Goal: Navigation & Orientation: Find specific page/section

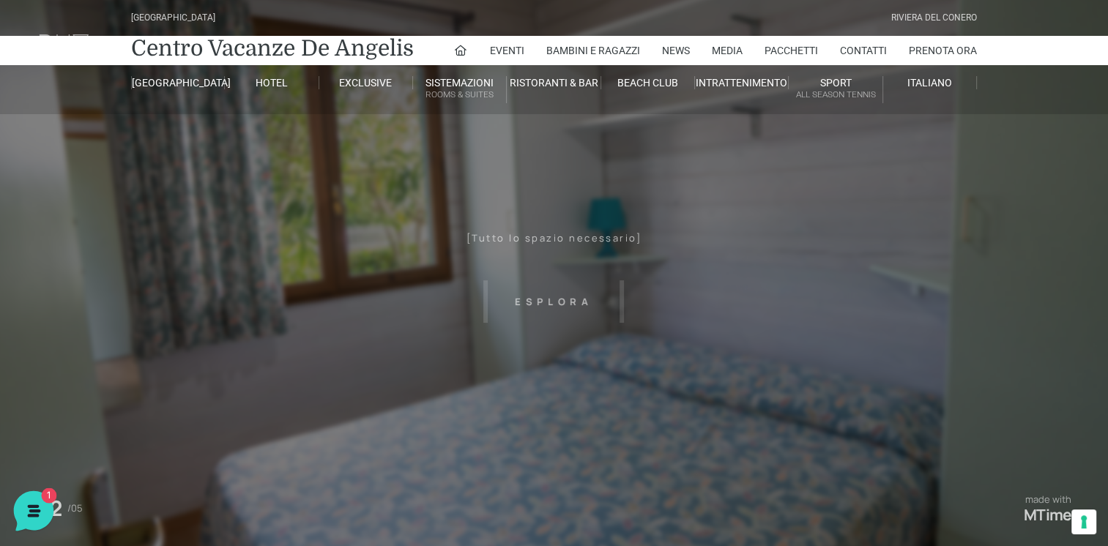
click at [34, 500] on icon at bounding box center [32, 510] width 38 height 38
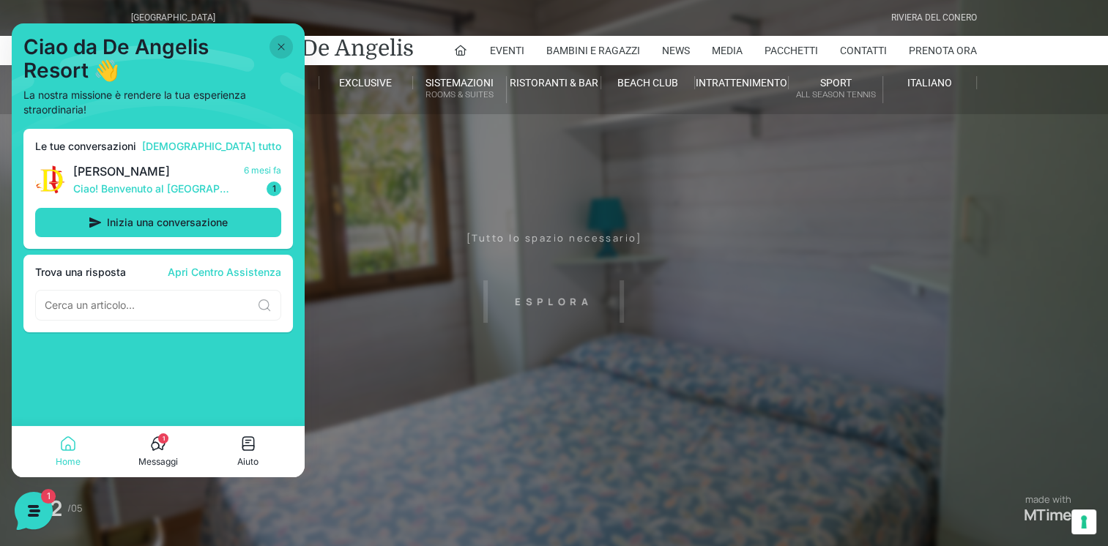
scroll to position [293, 0]
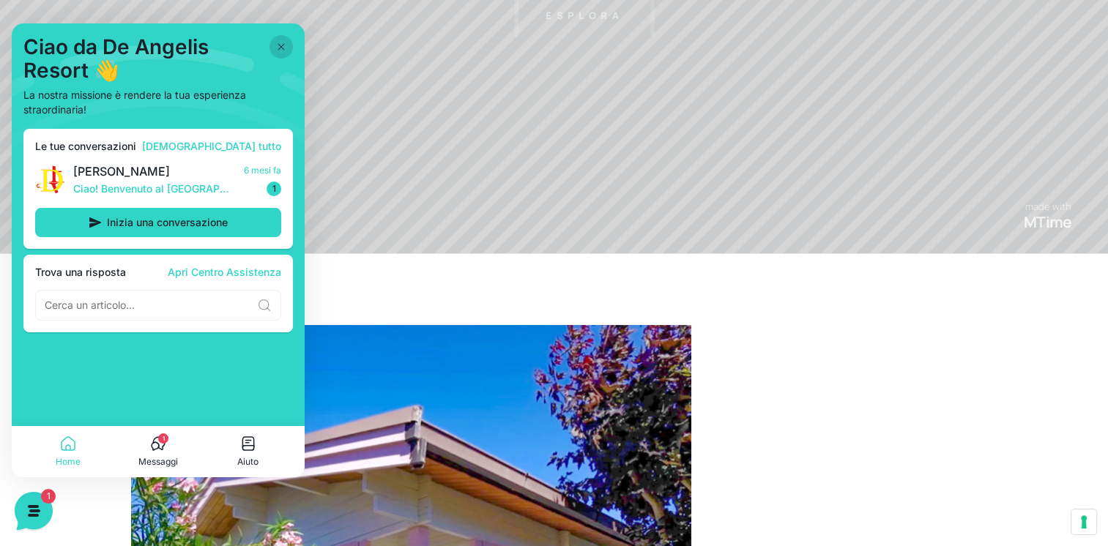
click at [164, 453] on button "1 Messaggi" at bounding box center [159, 452] width 90 height 34
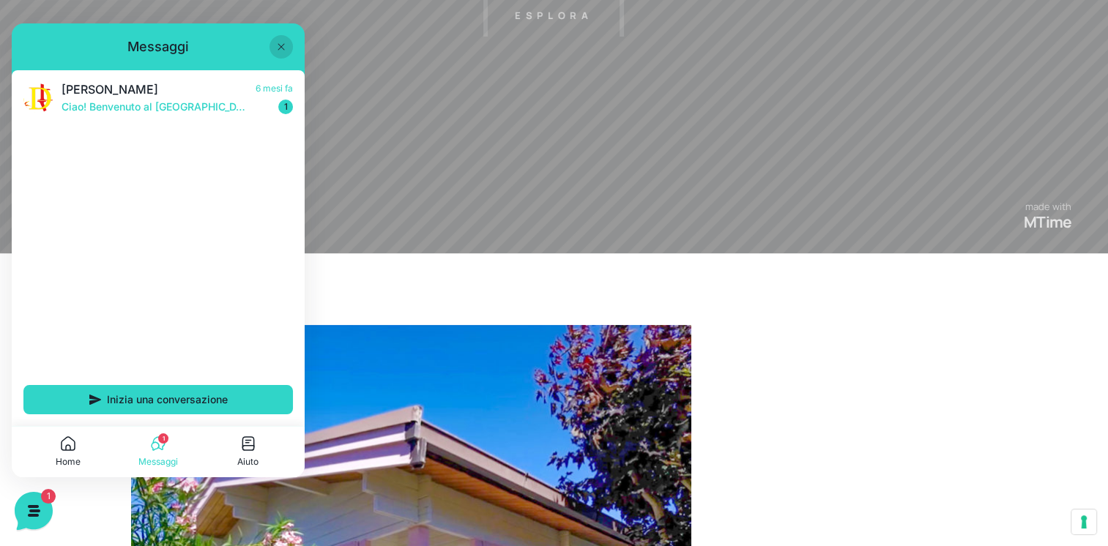
click at [279, 43] on icon at bounding box center [281, 47] width 12 height 12
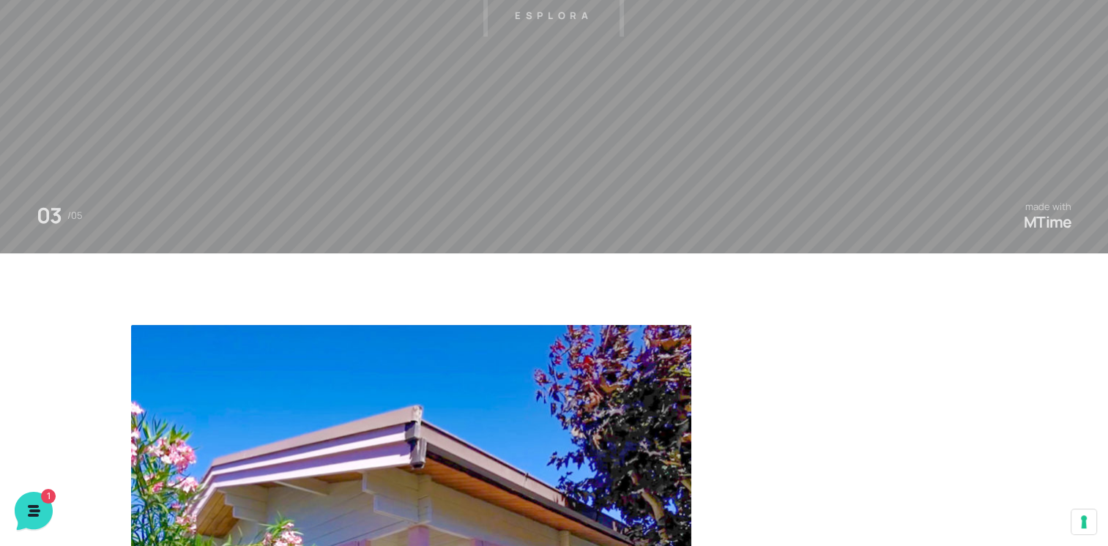
scroll to position [0, 0]
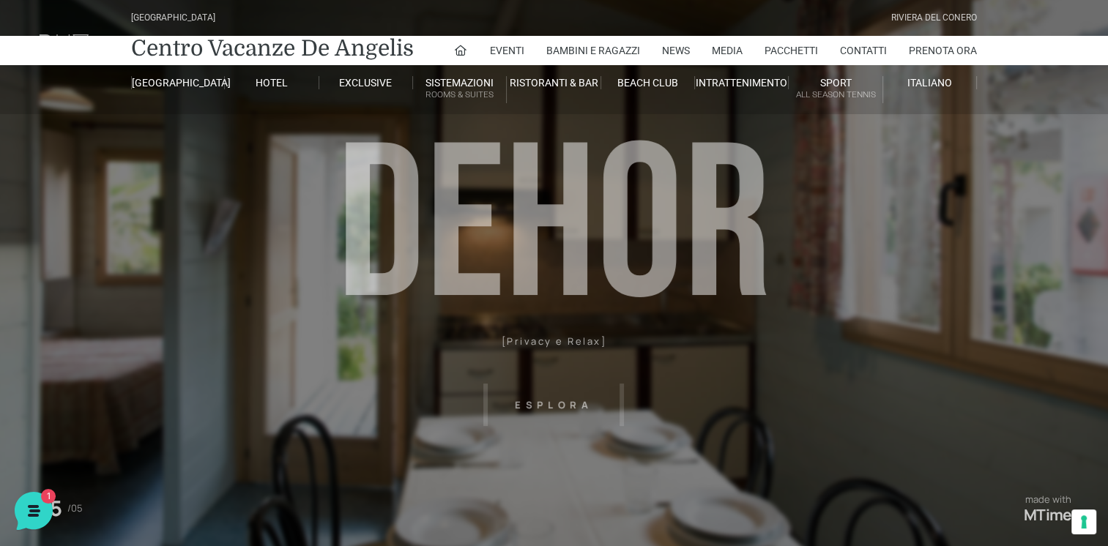
click at [205, 19] on div "[GEOGRAPHIC_DATA]" at bounding box center [173, 18] width 84 height 14
click at [209, 36] on link "Centro Vacanze De Angelis" at bounding box center [272, 48] width 283 height 29
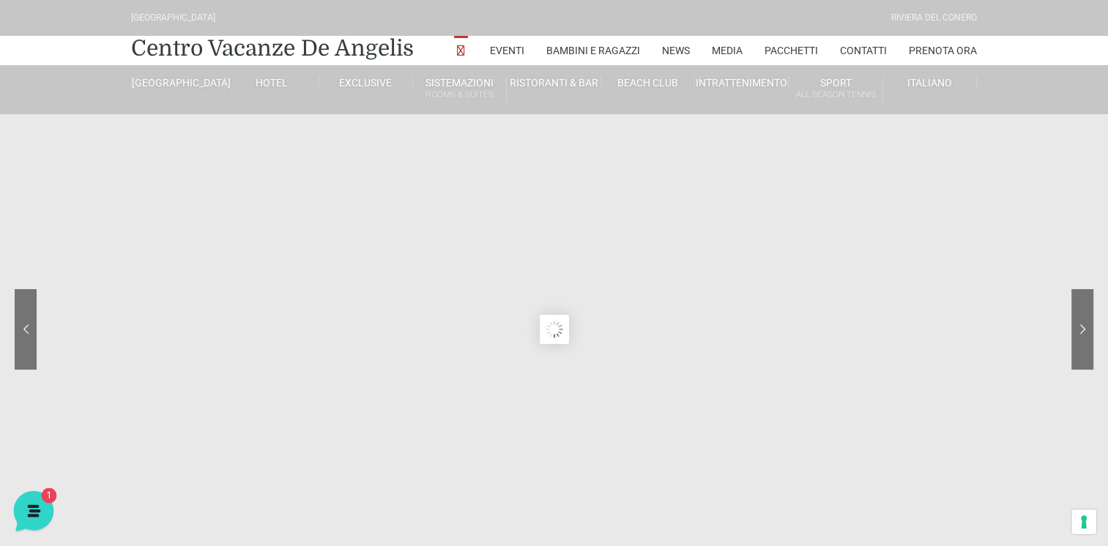
click at [26, 505] on icon at bounding box center [32, 510] width 38 height 38
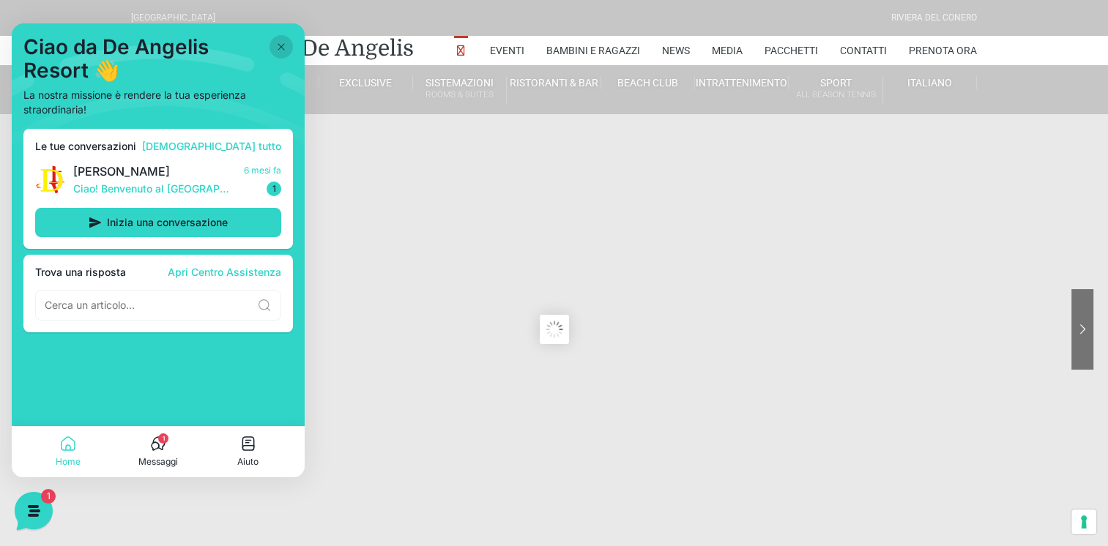
click at [591, 107] on div "[GEOGRAPHIC_DATA] [GEOGRAPHIC_DATA] Centro Vacanze [GEOGRAPHIC_DATA] Eventi Mis…" at bounding box center [554, 57] width 1108 height 114
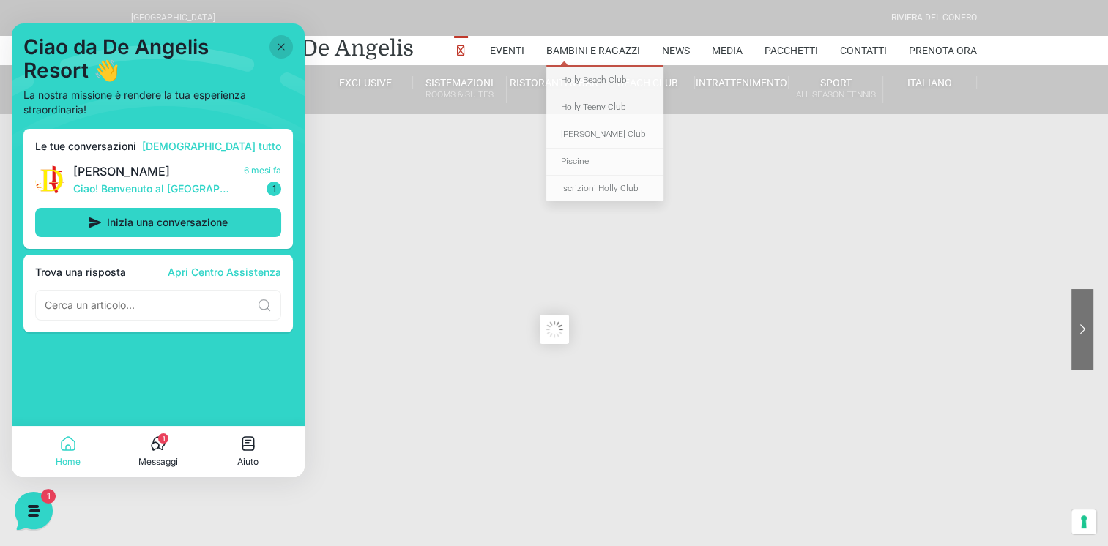
click at [609, 24] on div "[GEOGRAPHIC_DATA] [GEOGRAPHIC_DATA]" at bounding box center [554, 18] width 857 height 36
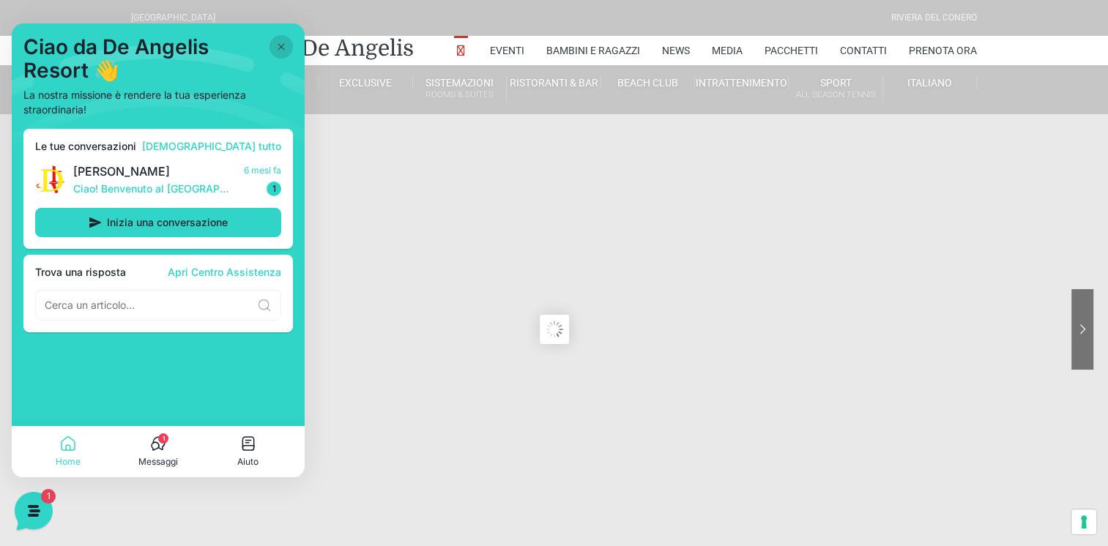
click at [275, 48] on icon at bounding box center [281, 47] width 12 height 12
